Goal: Transaction & Acquisition: Purchase product/service

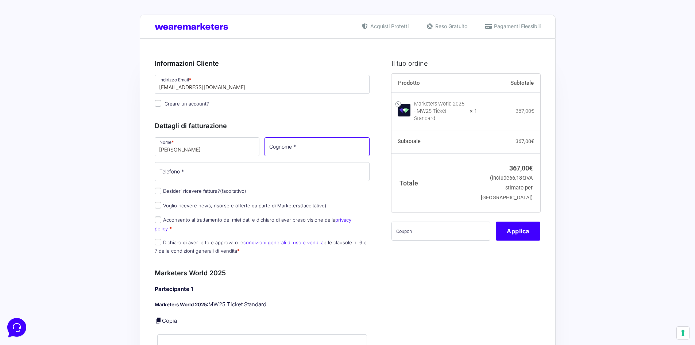
click at [292, 152] on input "Cognome *" at bounding box center [317, 146] width 105 height 19
type input "[PERSON_NAME]"
click at [181, 176] on input "Telefono *" at bounding box center [262, 171] width 215 height 19
type input "3348695755"
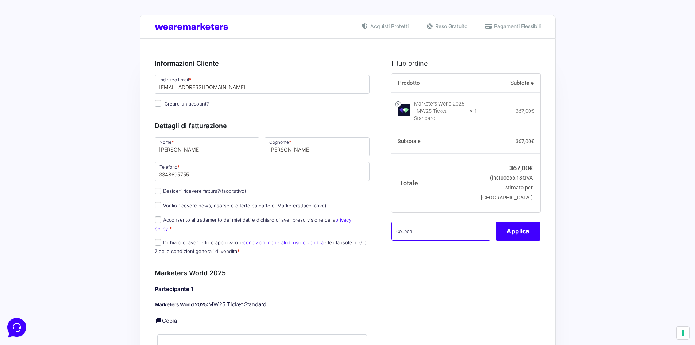
click at [417, 227] on input "text" at bounding box center [441, 231] width 99 height 19
type input "MONETIZZANDO15"
click at [516, 223] on button "Applica" at bounding box center [518, 231] width 45 height 19
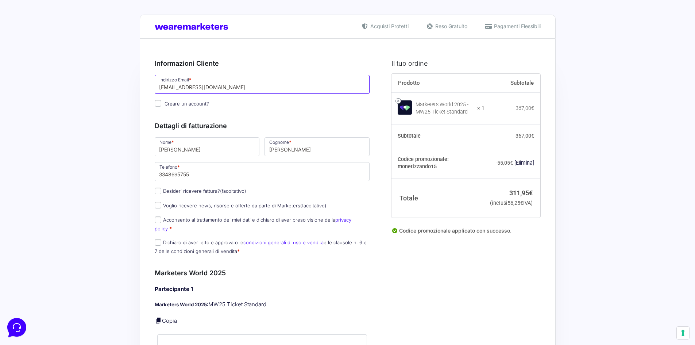
click at [195, 89] on input "[EMAIL_ADDRESS][DOMAIN_NAME]" at bounding box center [262, 84] width 215 height 19
type input "[EMAIL_ADDRESS][DOMAIN_NAME]"
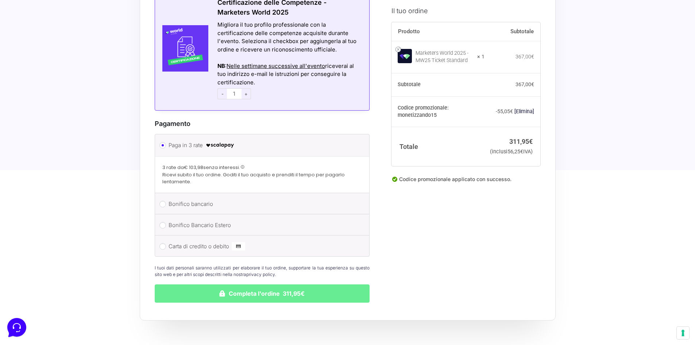
scroll to position [584, 0]
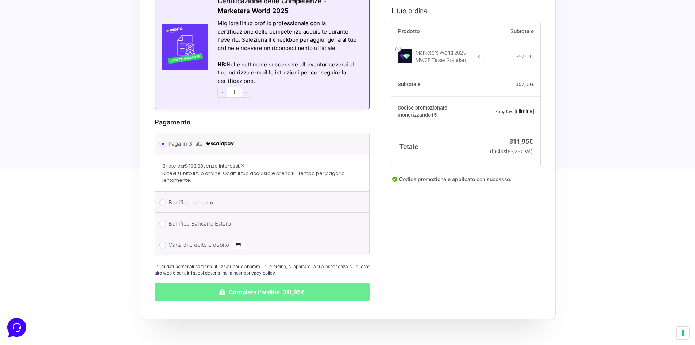
click at [162, 242] on input "Carta di credito o debito" at bounding box center [163, 245] width 7 height 7
radio input "true"
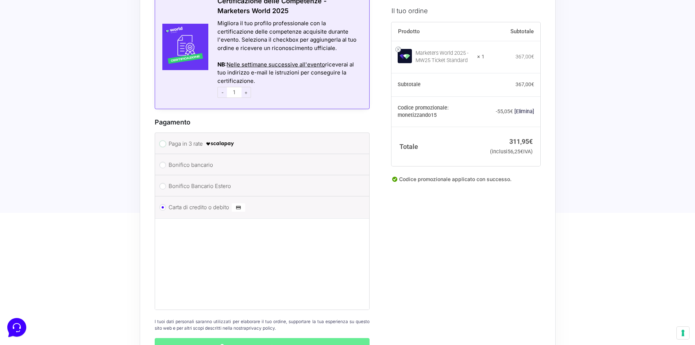
click at [162, 141] on input "Paga in 3 rate" at bounding box center [163, 144] width 7 height 7
radio input "true"
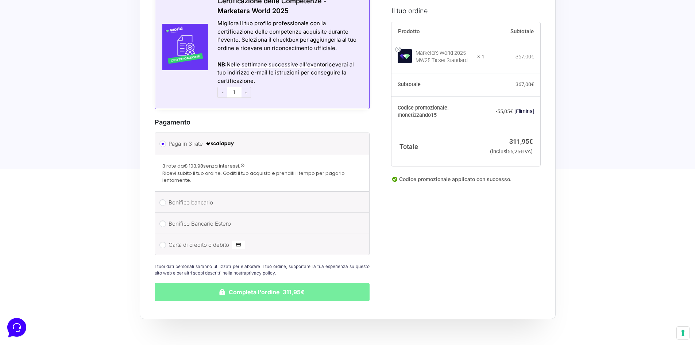
click at [243, 284] on button "Completa l'ordine 311,95€" at bounding box center [262, 292] width 215 height 18
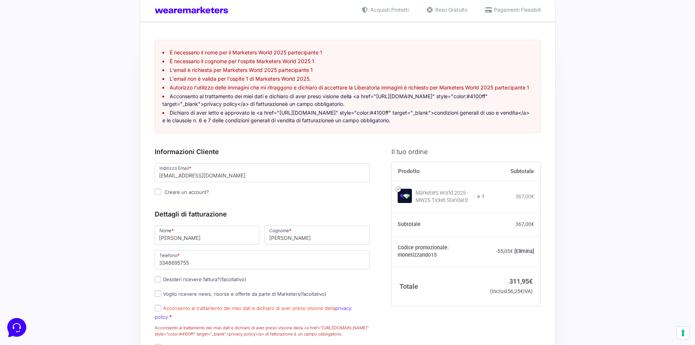
scroll to position [14, 0]
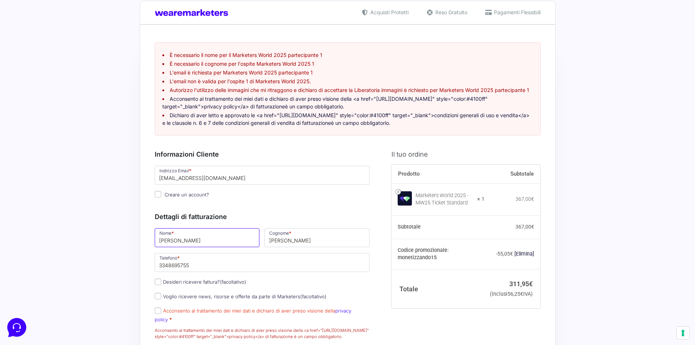
click at [207, 247] on input "[PERSON_NAME]" at bounding box center [207, 237] width 105 height 19
drag, startPoint x: 185, startPoint y: 249, endPoint x: 122, endPoint y: 242, distance: 64.0
type input "m"
type input "[PERSON_NAME]"
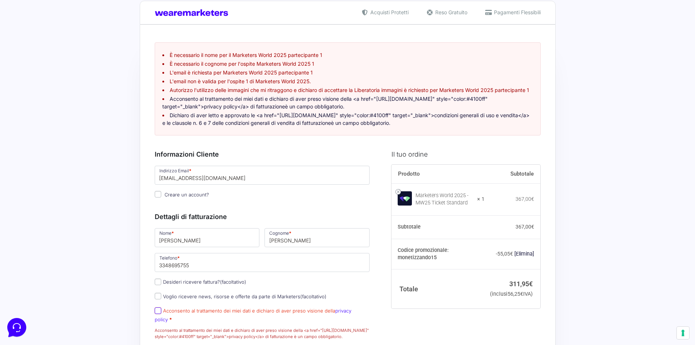
click at [156, 314] on input "Acconsento al trattamento dei miei dati e dichiaro di aver preso visione della …" at bounding box center [158, 310] width 7 height 7
checkbox input "true"
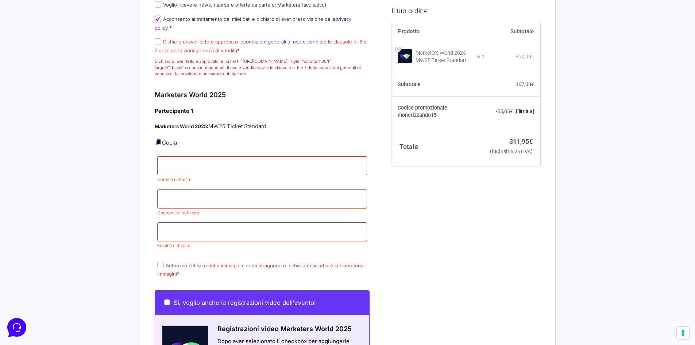
scroll to position [306, 0]
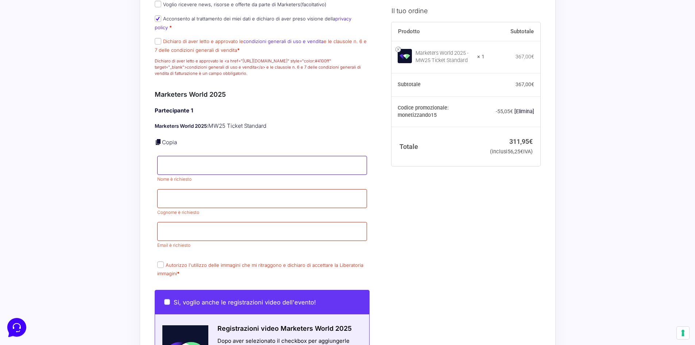
click at [172, 159] on input "Nome *" at bounding box center [262, 165] width 210 height 19
type input "[PERSON_NAME]"
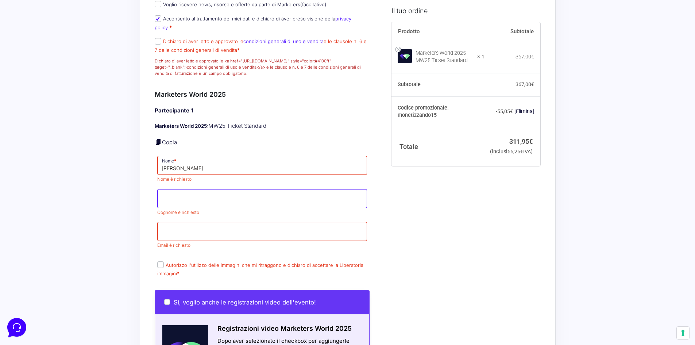
click at [180, 199] on p "Cognome * Cognome è richiesto" at bounding box center [262, 203] width 215 height 30
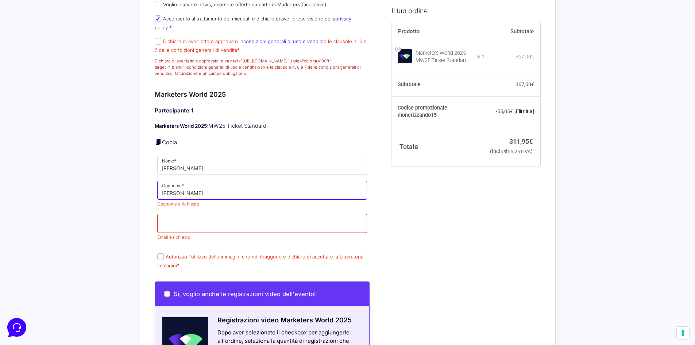
type input "[PERSON_NAME]"
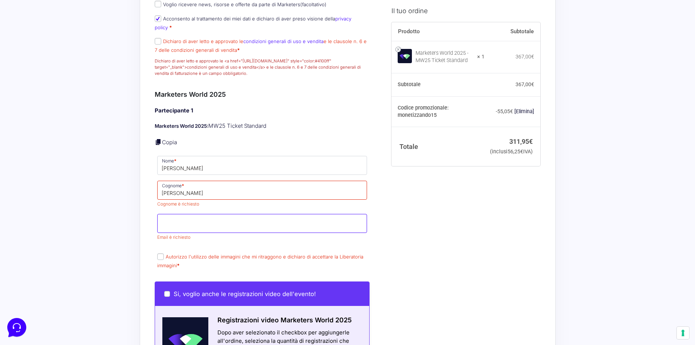
click at [181, 229] on span "Email è richiesto" at bounding box center [262, 227] width 210 height 26
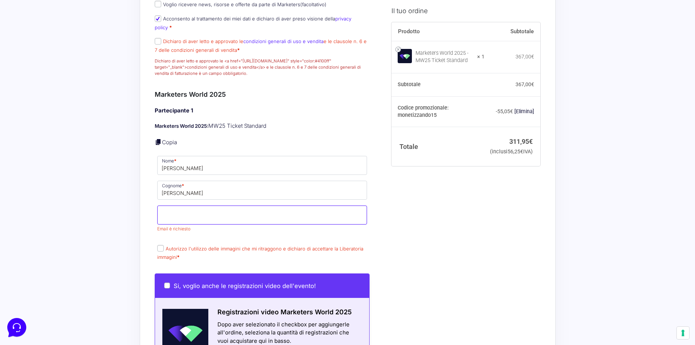
type input "M"
type input "[EMAIL_ADDRESS][DOMAIN_NAME]"
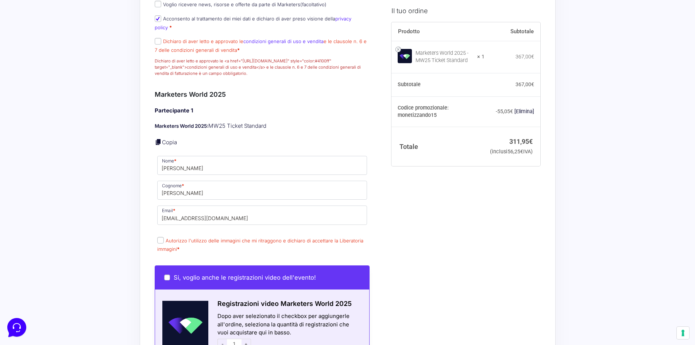
click at [95, 281] on div "Acquisti Protetti Reso Gratuito Pagamenti Flessibili Riepilogo Ordine 311,95 € …" at bounding box center [347, 228] width 695 height 1069
click at [159, 239] on input "Autorizzo l'utilizzo delle immagini che mi ritraggono e dichiaro di accettare l…" at bounding box center [160, 240] width 7 height 7
checkbox input "true"
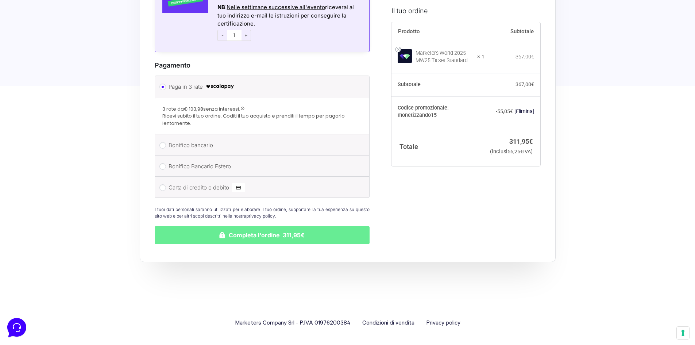
scroll to position [769, 0]
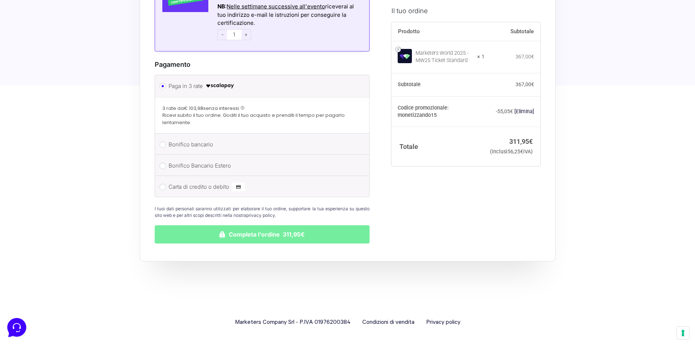
click at [247, 231] on button "Completa l'ordine 311,95€" at bounding box center [262, 234] width 215 height 18
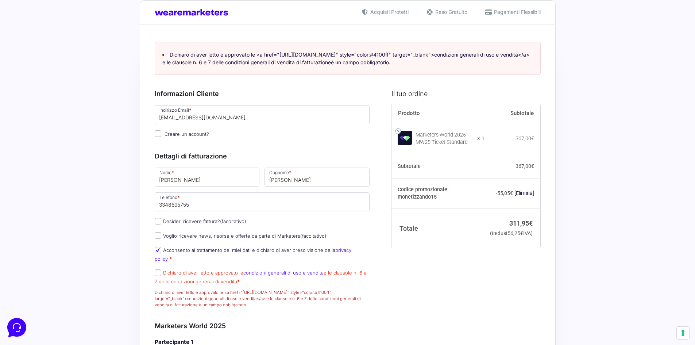
scroll to position [14, 0]
click at [157, 271] on input "Dichiaro di aver letto e approvato le condizioni generali di uso e vendita e le…" at bounding box center [158, 273] width 7 height 7
checkbox input "true"
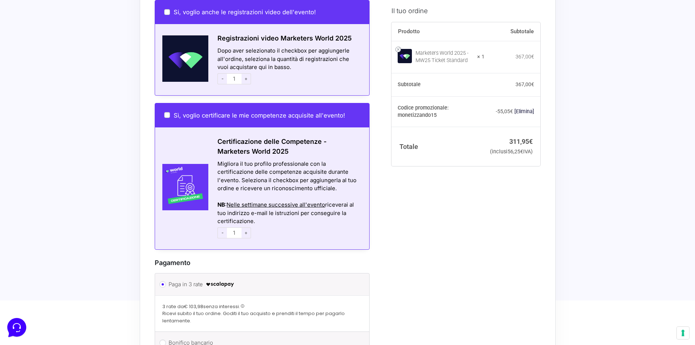
scroll to position [671, 0]
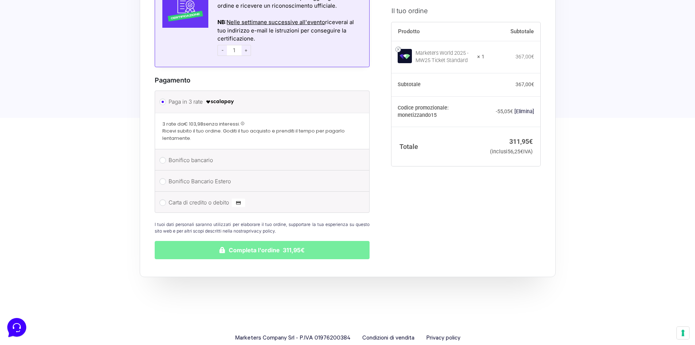
click at [210, 247] on button "Completa l'ordine 311,95€" at bounding box center [262, 250] width 215 height 18
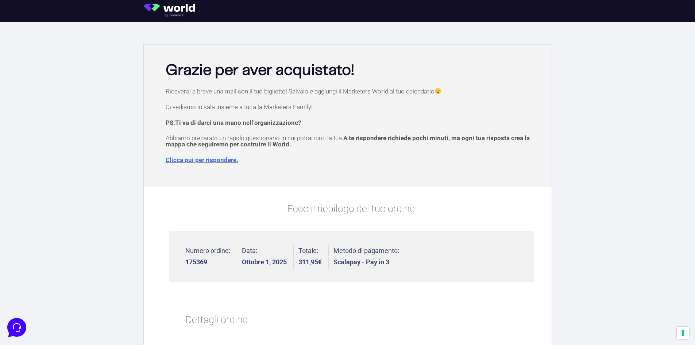
drag, startPoint x: 37, startPoint y: 37, endPoint x: 106, endPoint y: 9, distance: 73.9
click at [36, 36] on section "Grazie per aver acquistato! Riceverai a breve una mail con il tuo biglietto! Sa…" at bounding box center [347, 330] width 695 height 617
